Goal: Transaction & Acquisition: Purchase product/service

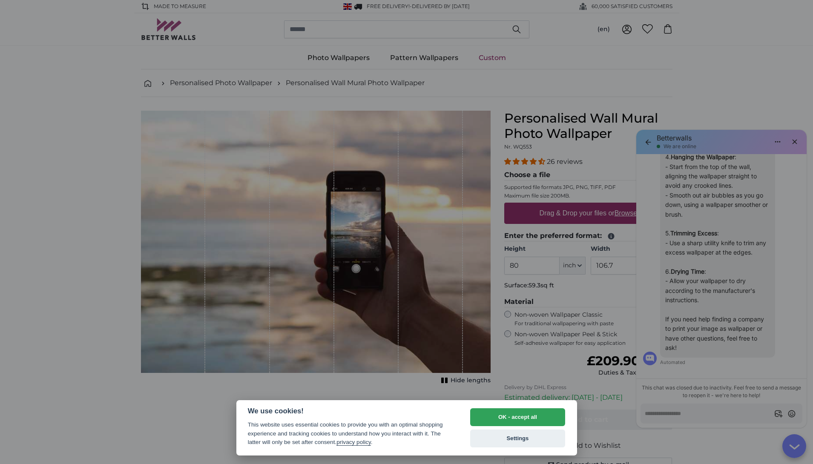
type textarea "*"
